Goal: Contribute content

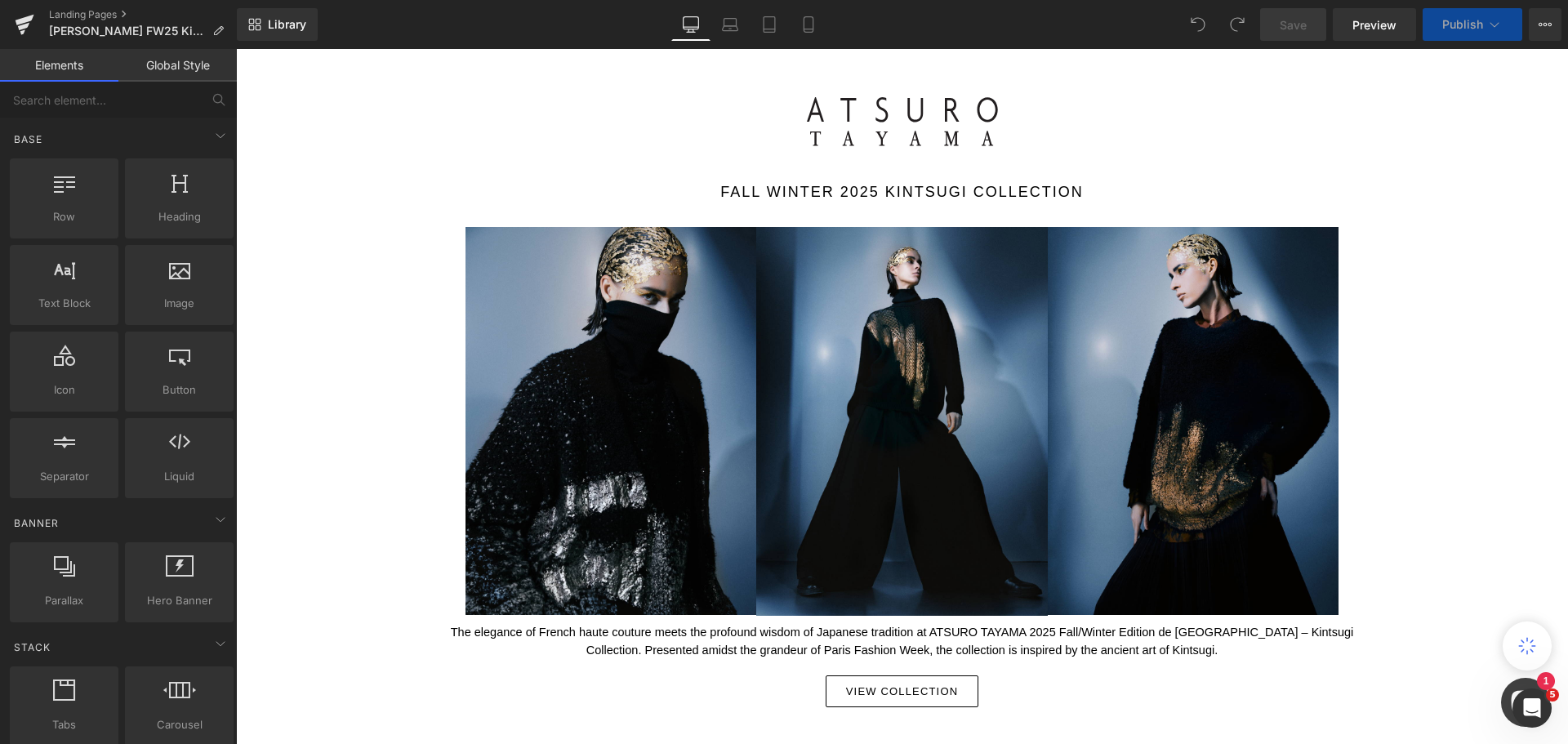
scroll to position [490, 0]
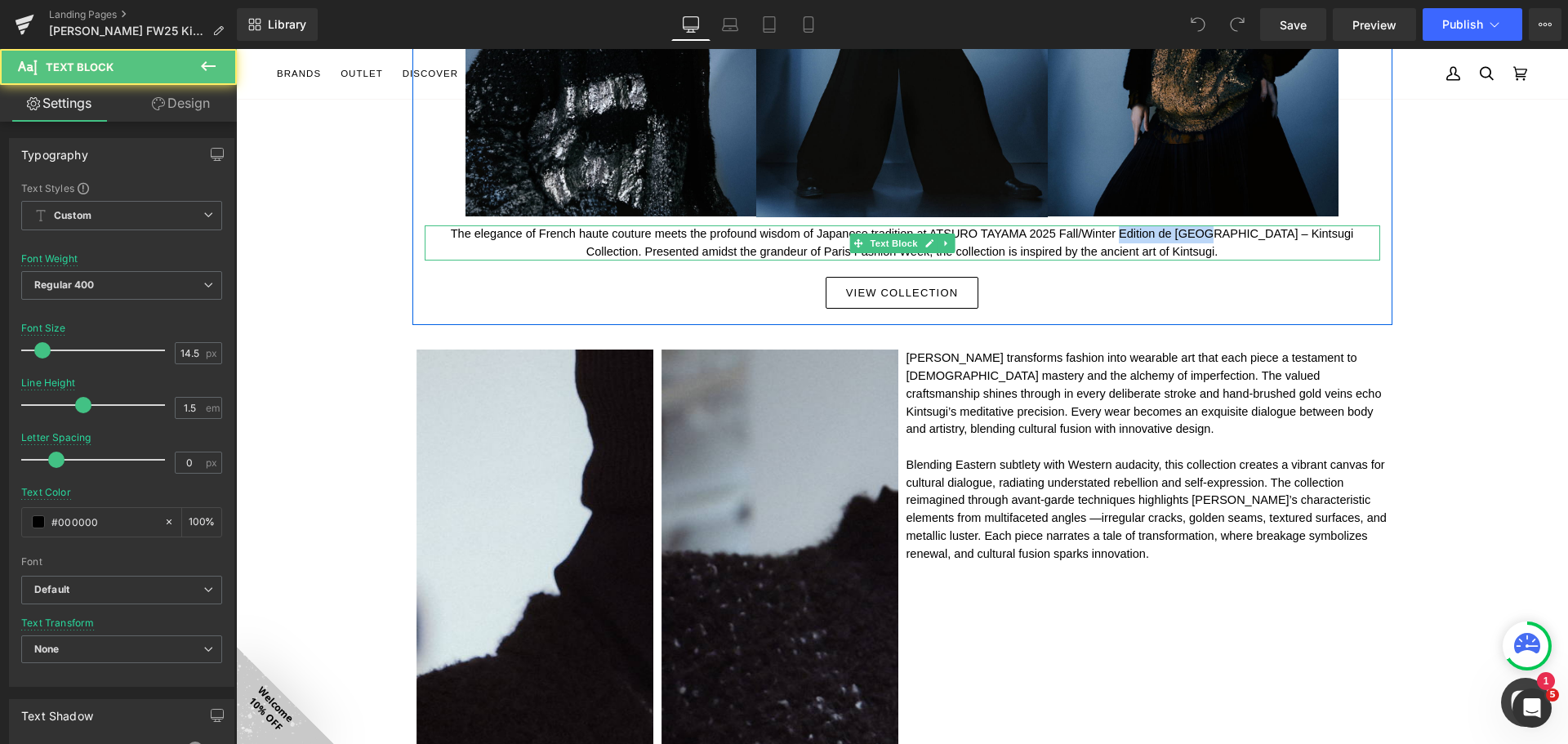
drag, startPoint x: 1103, startPoint y: 233, endPoint x: 1185, endPoint y: 233, distance: 82.0
click at [1185, 233] on p "The elegance of French haute couture meets the profound wisdom of Japanese trad…" at bounding box center [903, 244] width 956 height 36
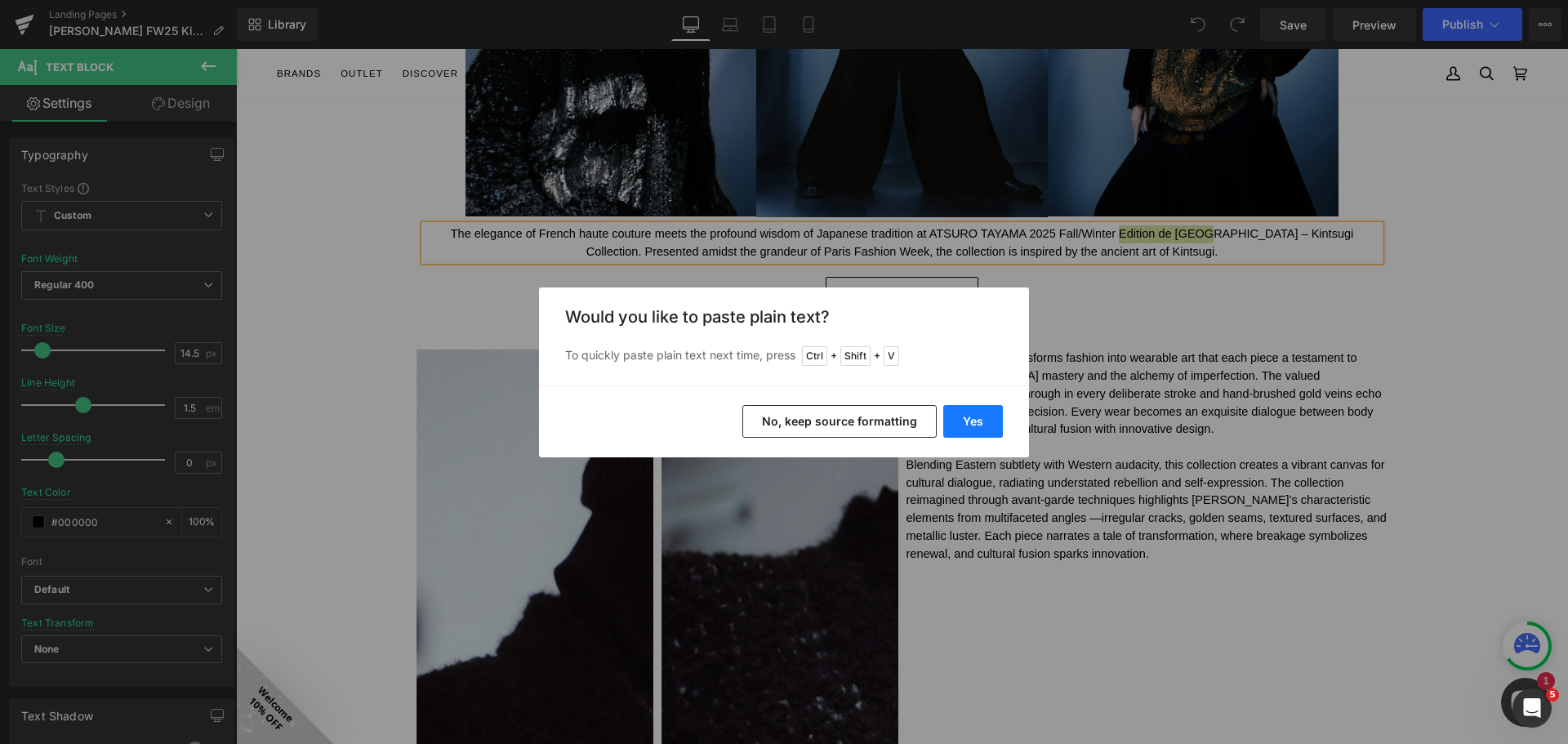
click at [981, 421] on button "Yes" at bounding box center [973, 422] width 60 height 33
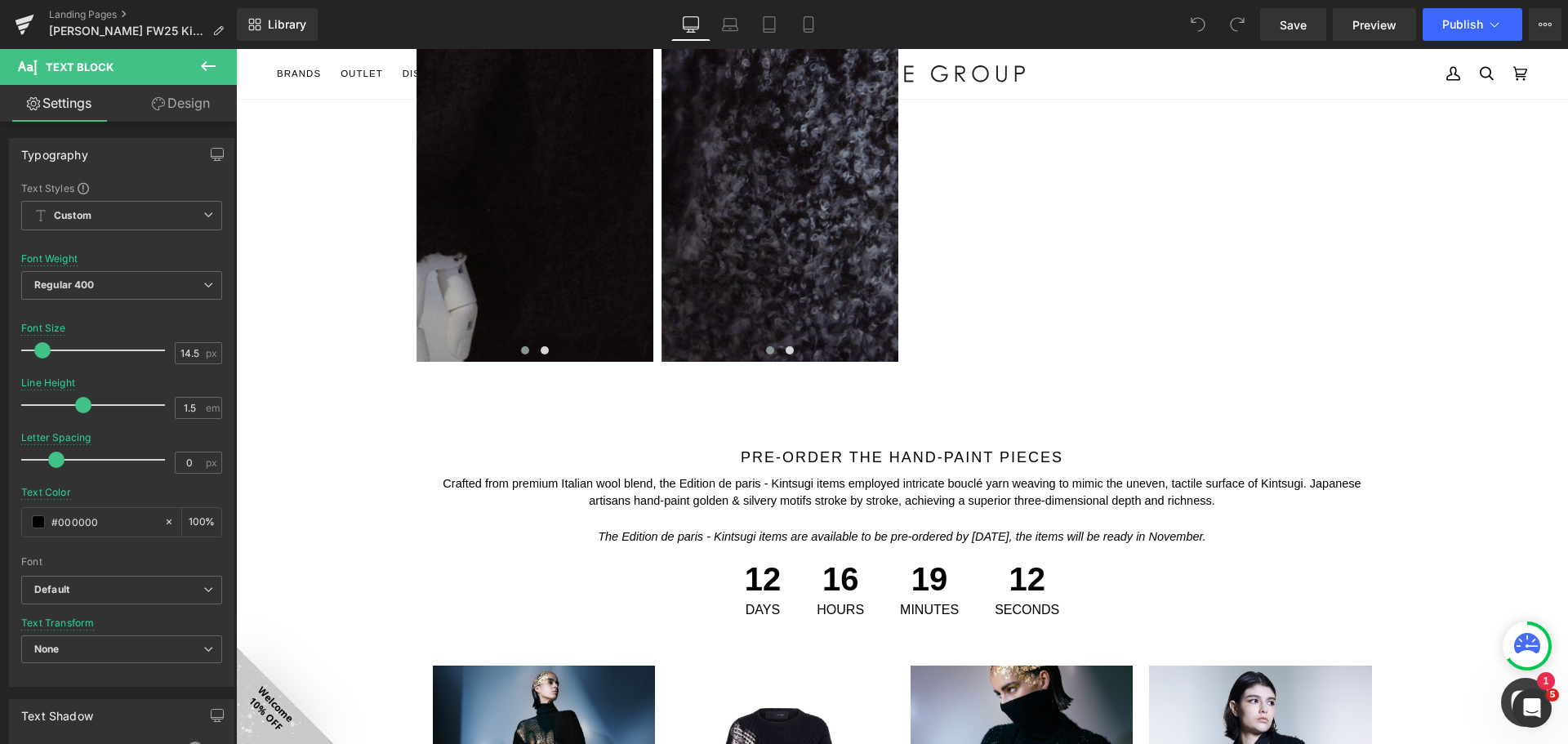
scroll to position [2125, 0]
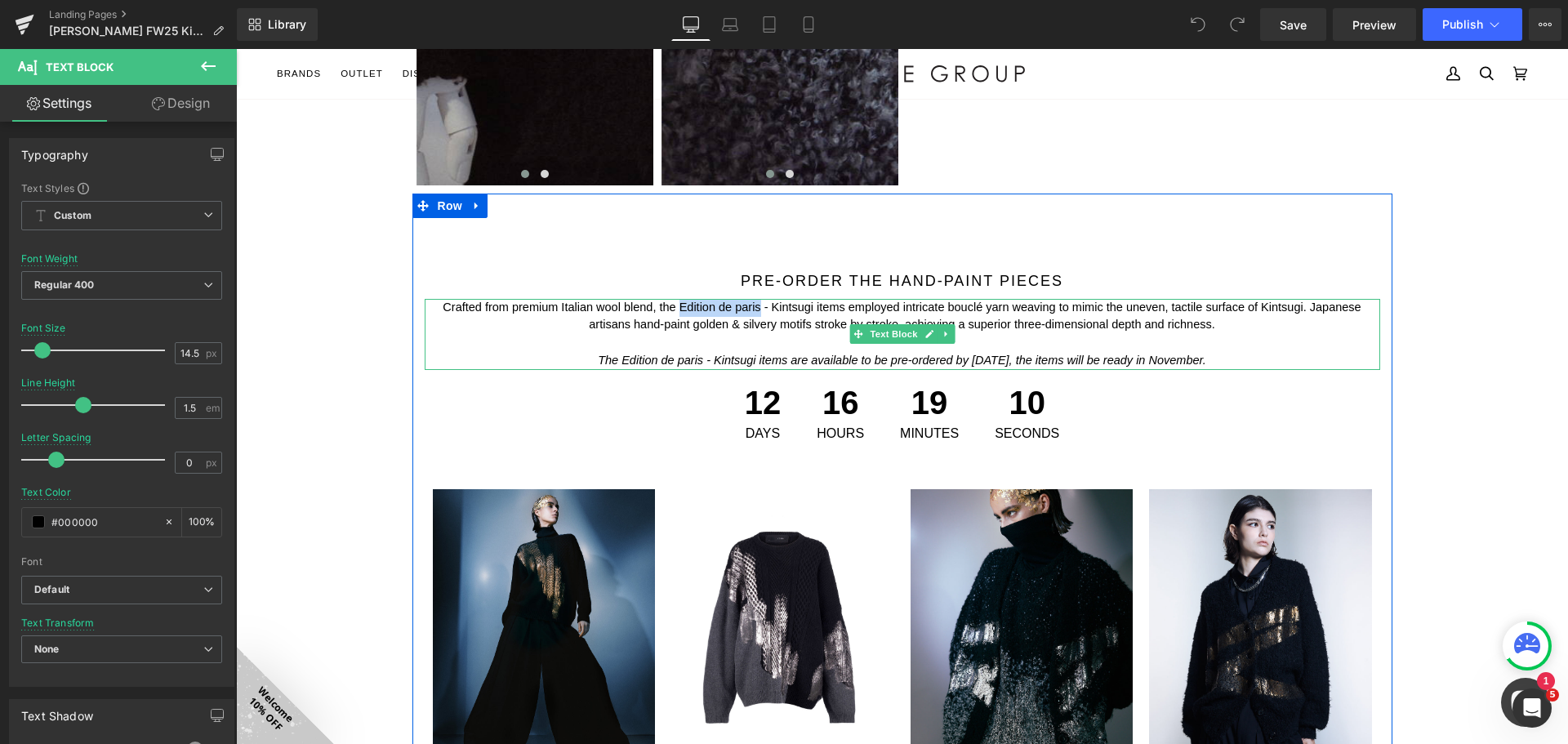
drag, startPoint x: 674, startPoint y: 307, endPoint x: 756, endPoint y: 308, distance: 82.0
click at [756, 308] on p "Crafted from premium Italian wool blend, the Edition de paris - Kintsugi items …" at bounding box center [903, 317] width 956 height 36
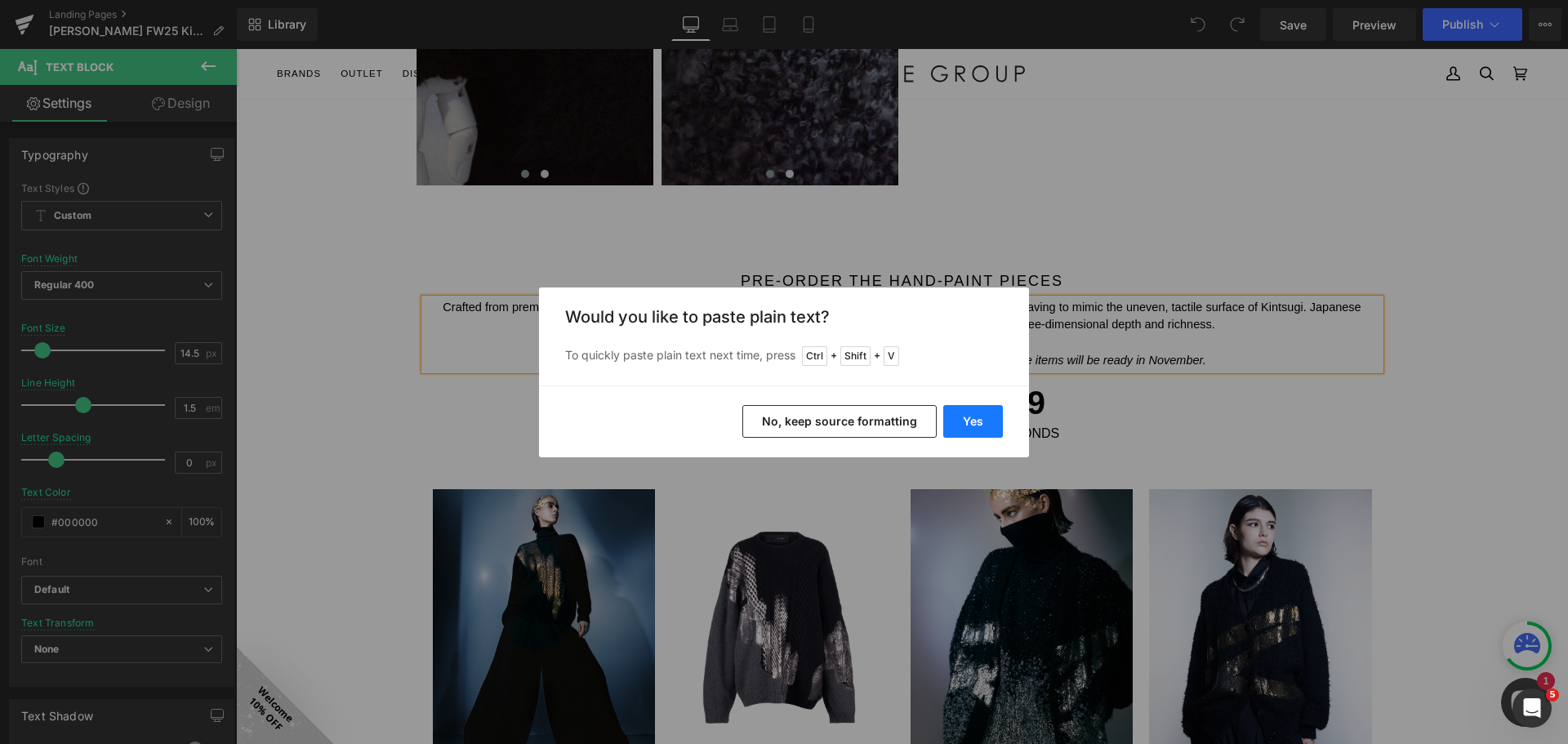
click at [982, 424] on button "Yes" at bounding box center [973, 422] width 60 height 33
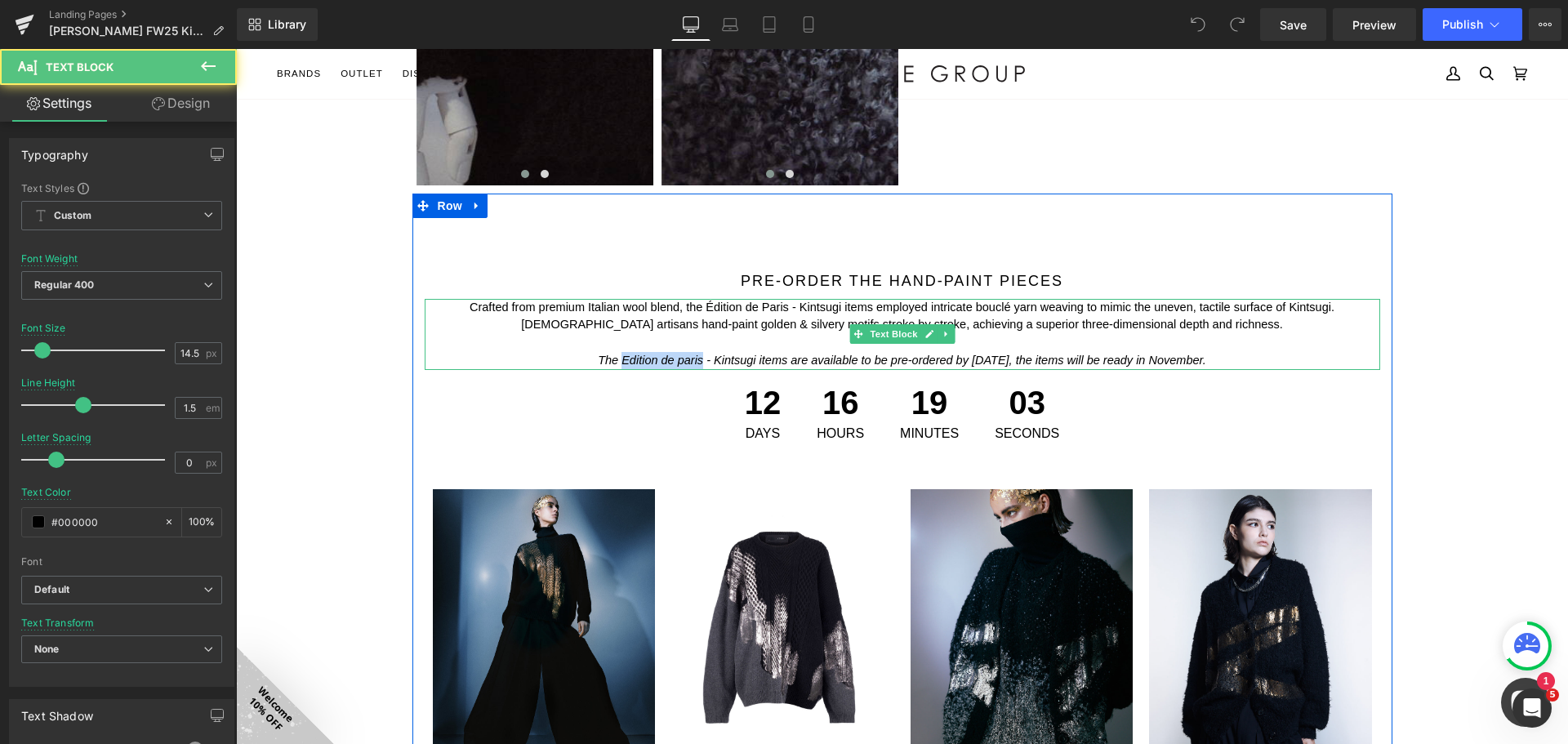
drag, startPoint x: 677, startPoint y: 359, endPoint x: 597, endPoint y: 358, distance: 80.0
click at [598, 358] on icon "The Edition de paris - Kintsugi items are available to be pre-ordered by [DATE]…" at bounding box center [902, 360] width 608 height 13
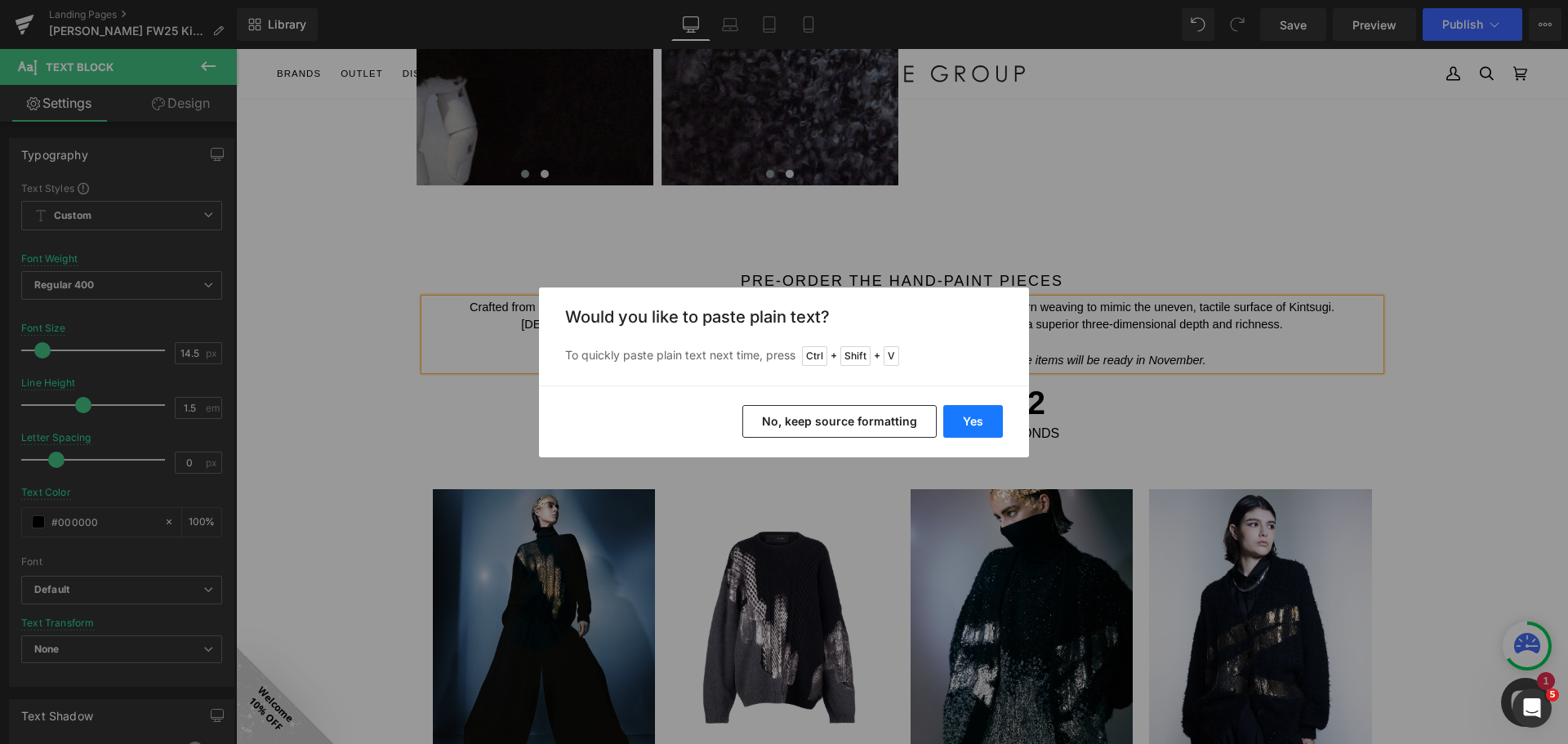
click at [983, 418] on button "Yes" at bounding box center [973, 422] width 60 height 33
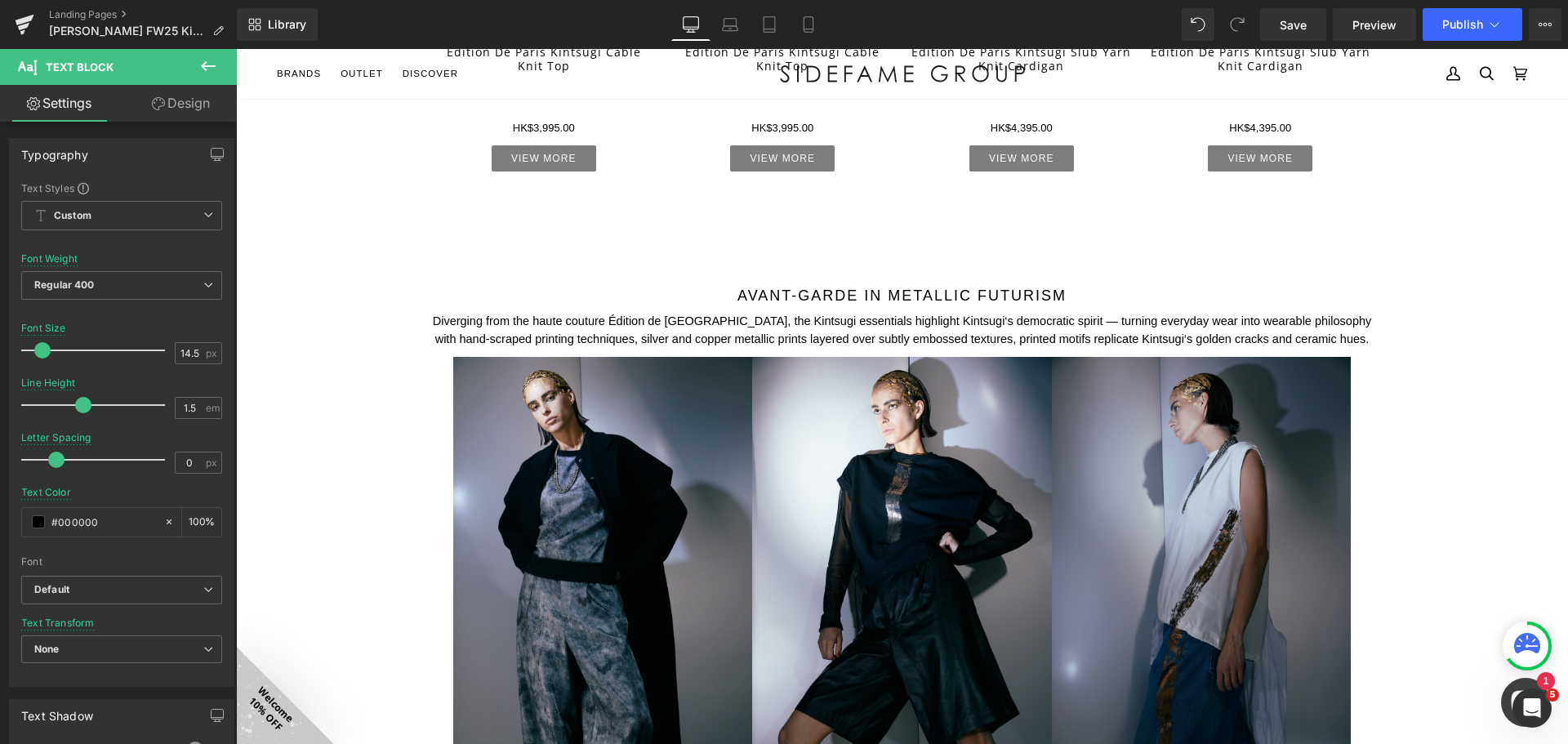
scroll to position [2860, 0]
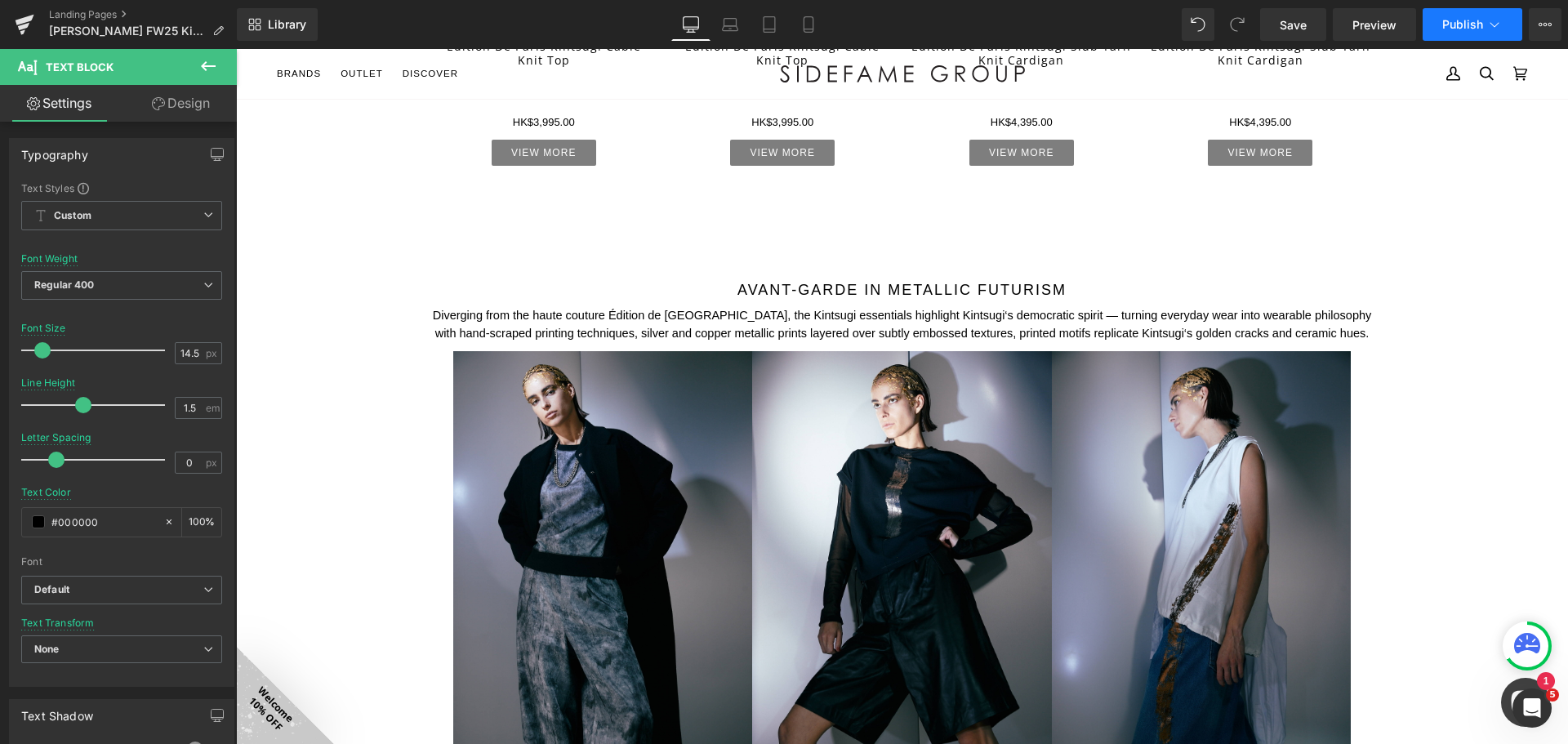
click at [1458, 26] on span "Publish" at bounding box center [1462, 24] width 41 height 13
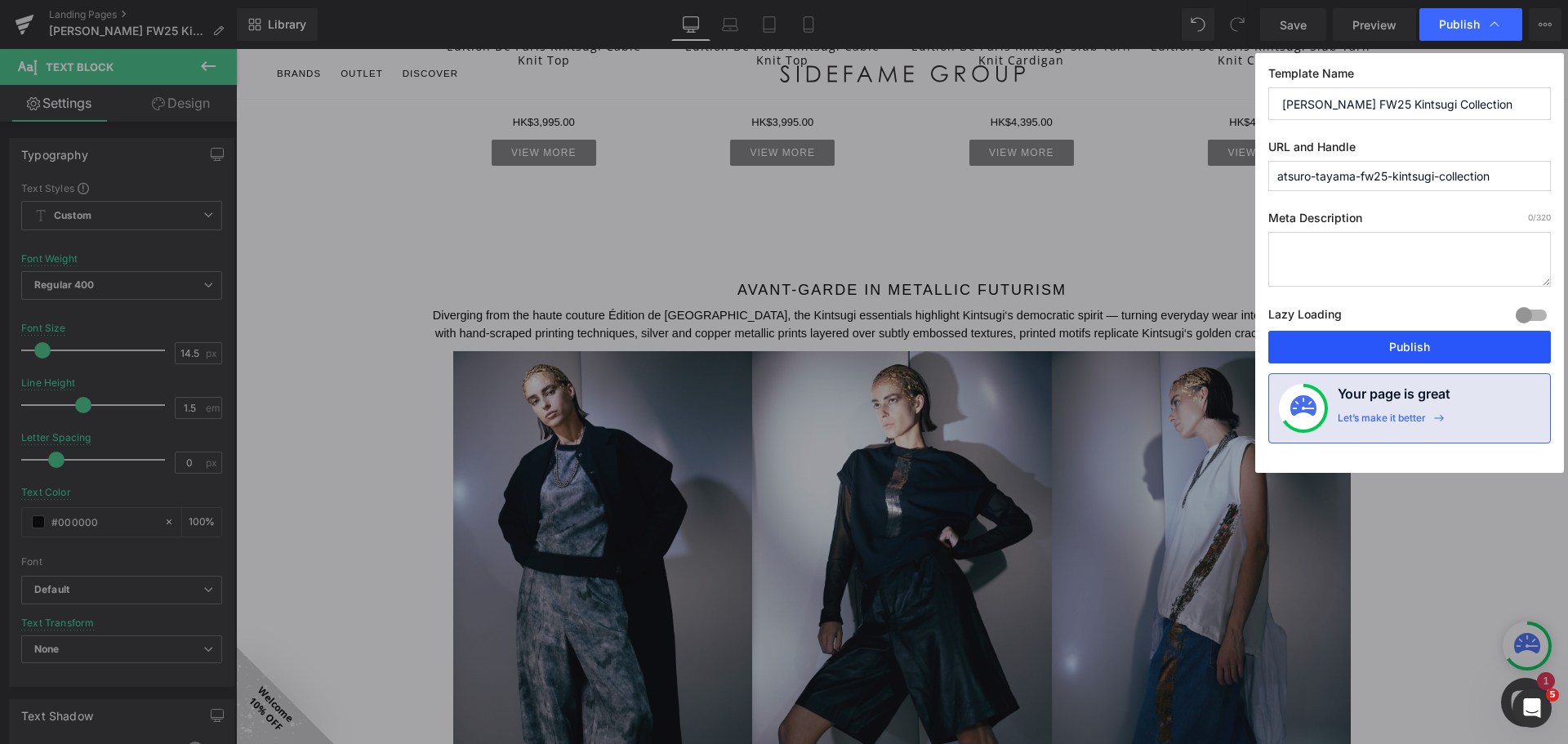
click at [1431, 349] on button "Publish" at bounding box center [1409, 347] width 283 height 33
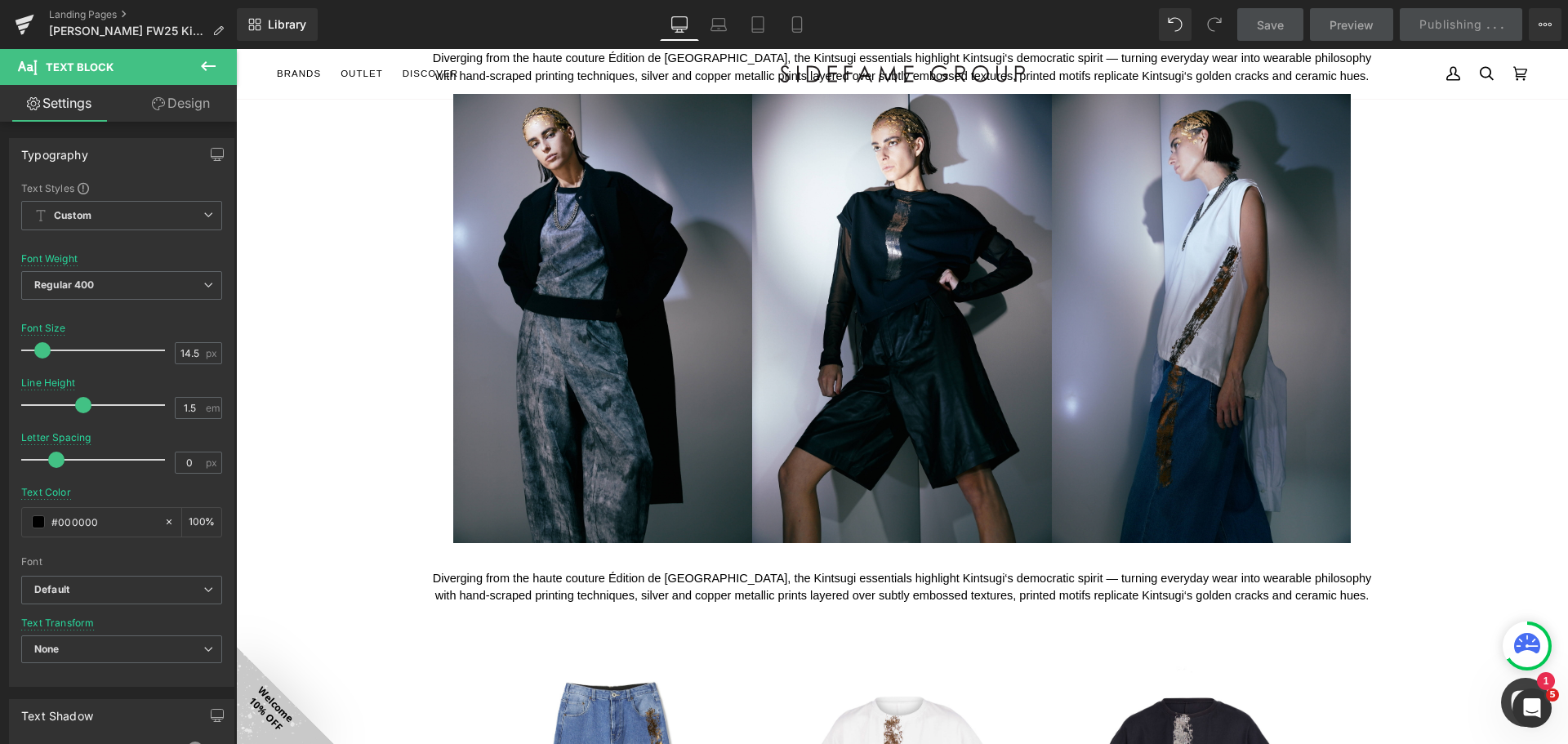
scroll to position [3513, 0]
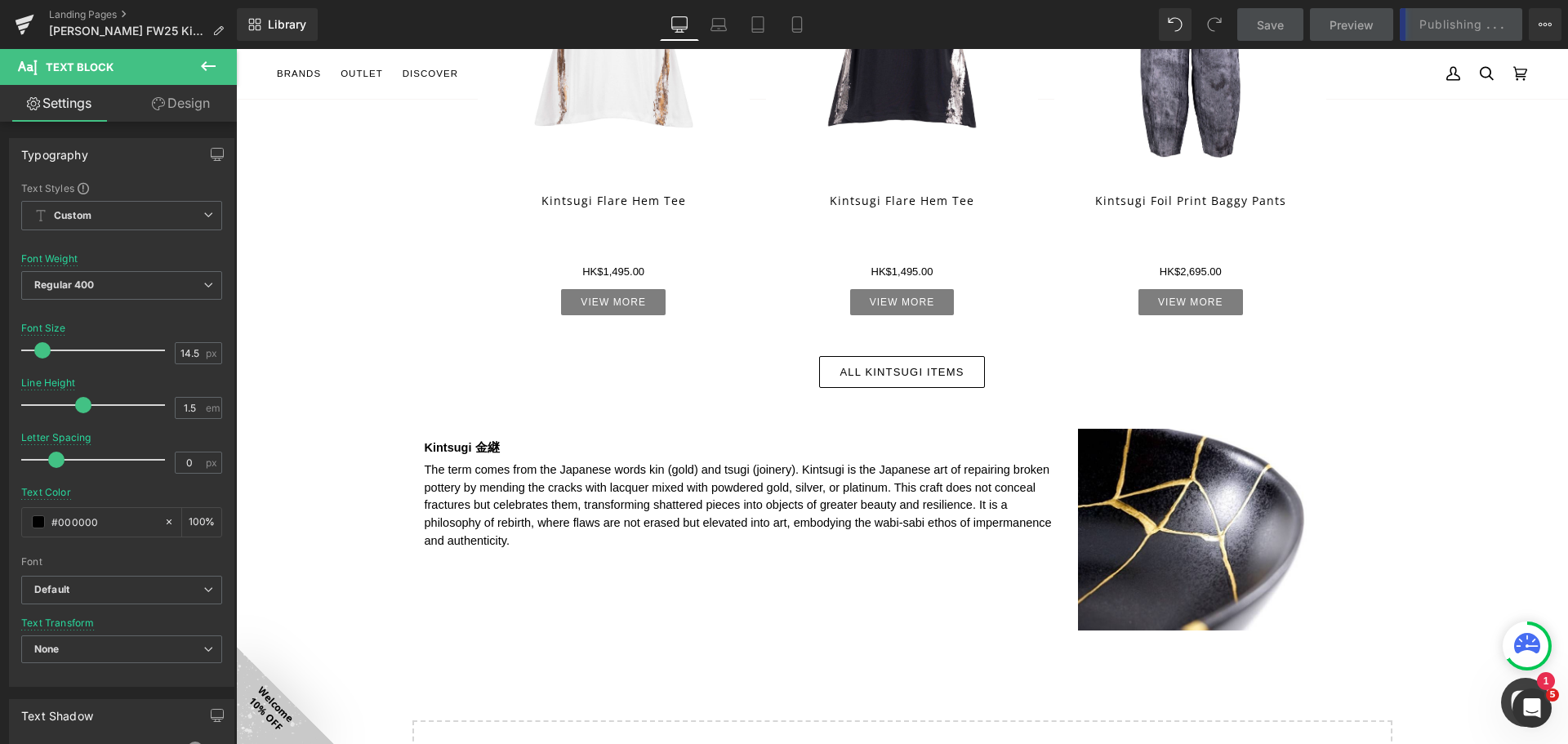
scroll to position [4412, 0]
